Goal: Transaction & Acquisition: Purchase product/service

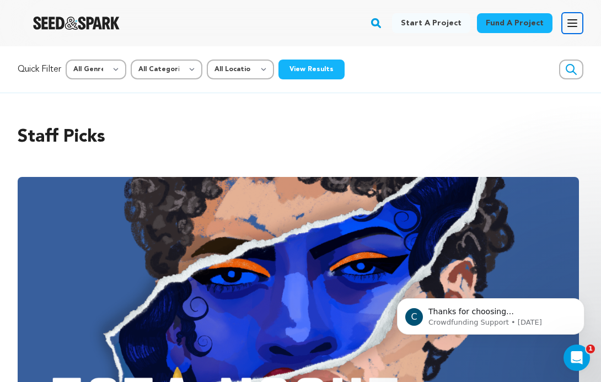
click at [573, 24] on icon "button" at bounding box center [572, 23] width 13 height 13
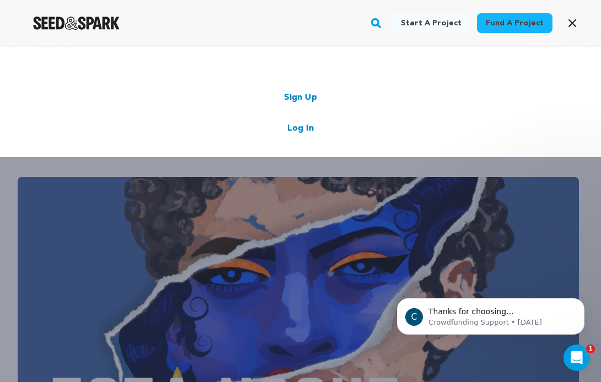
click at [300, 126] on link "Log In" at bounding box center [300, 128] width 26 height 13
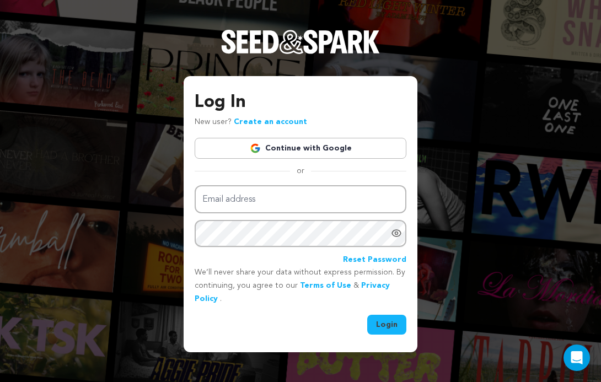
click at [302, 147] on link "Continue with Google" at bounding box center [301, 148] width 212 height 21
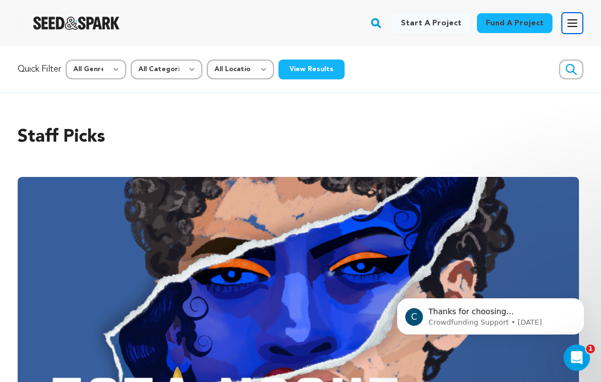
click at [571, 23] on icon "button" at bounding box center [572, 23] width 9 height 7
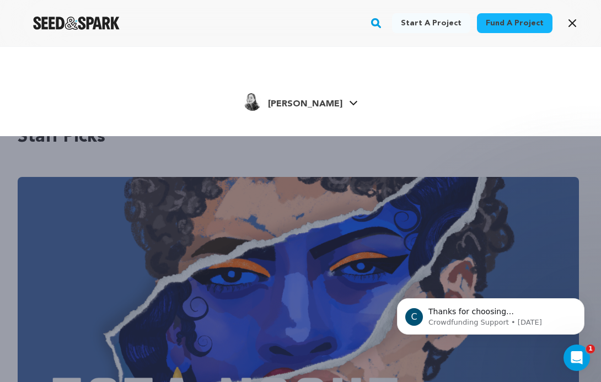
click at [318, 101] on span "Etta G." at bounding box center [305, 104] width 74 height 9
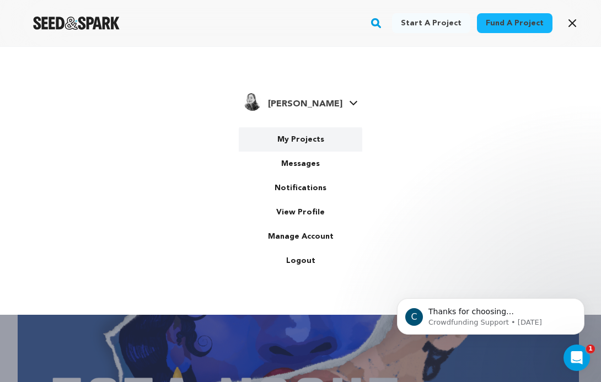
click at [303, 141] on link "My Projects" at bounding box center [301, 139] width 124 height 24
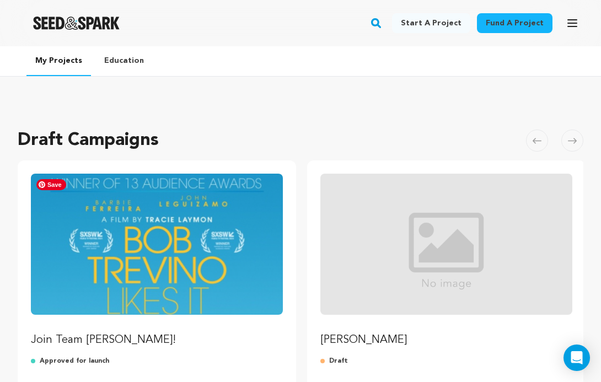
click at [188, 250] on img "Fund Join Team Trevino!" at bounding box center [157, 244] width 252 height 141
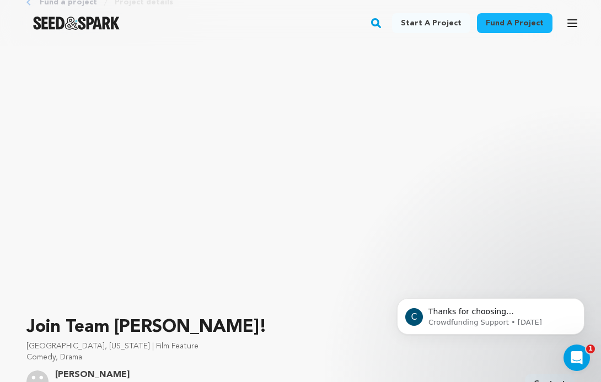
scroll to position [83, 0]
